Goal: Navigation & Orientation: Go to known website

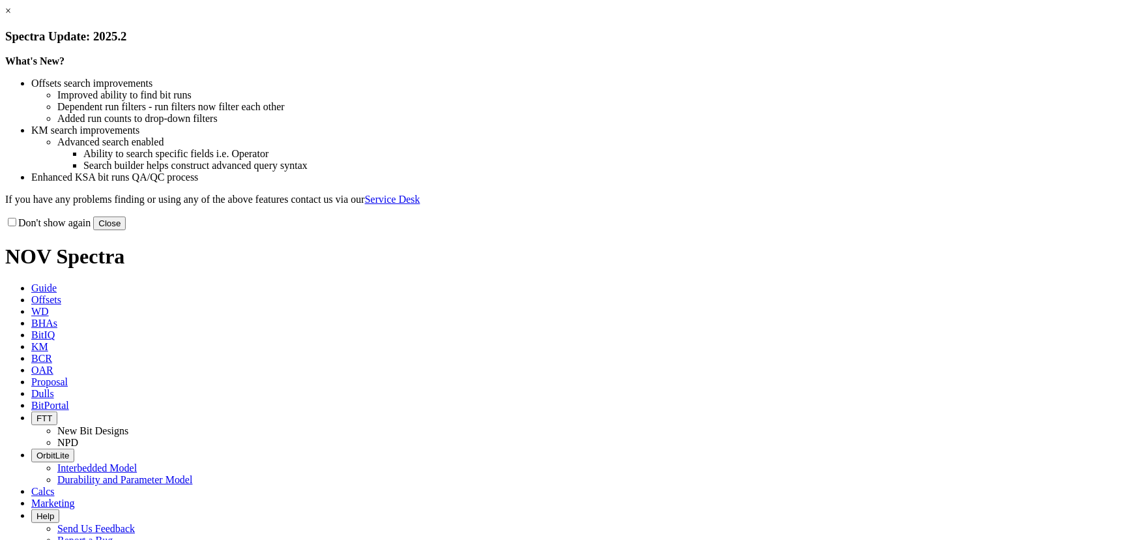
click at [126, 230] on button "Close" at bounding box center [109, 223] width 33 height 14
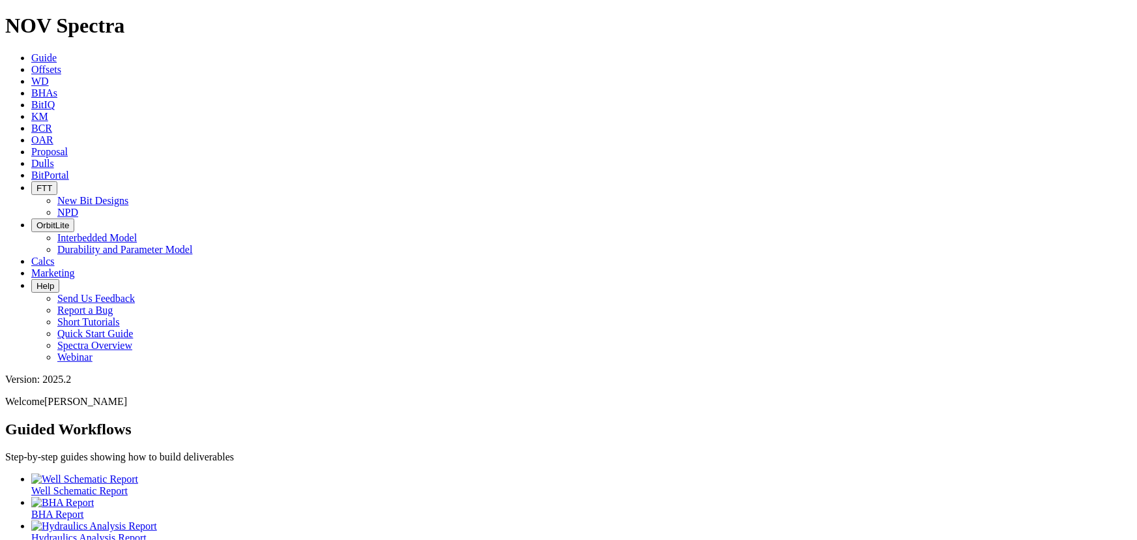
click at [69, 169] on link "BitPortal" at bounding box center [50, 174] width 38 height 11
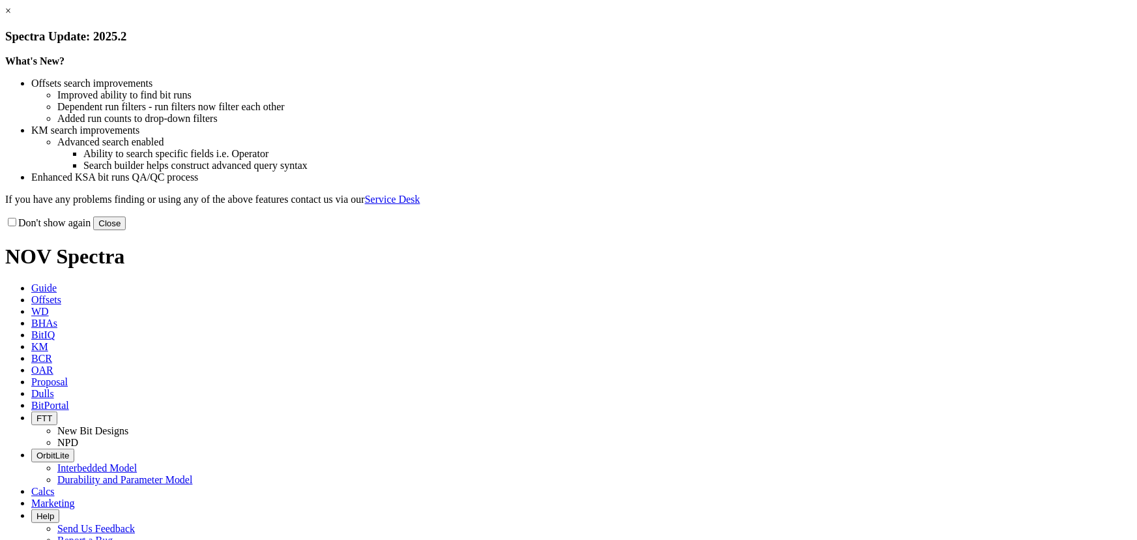
click at [11, 16] on link "×" at bounding box center [8, 10] width 6 height 11
